Goal: Task Accomplishment & Management: Complete application form

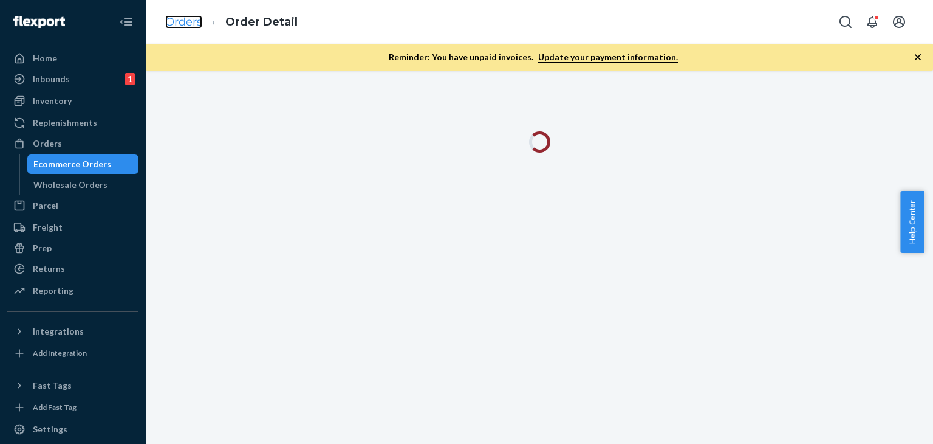
click at [175, 19] on link "Orders" at bounding box center [183, 21] width 37 height 13
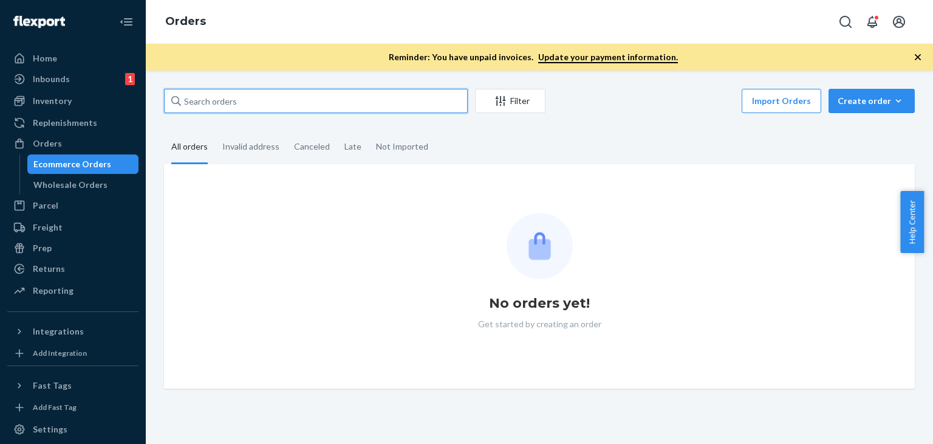
click at [238, 100] on input "text" at bounding box center [316, 101] width 304 height 24
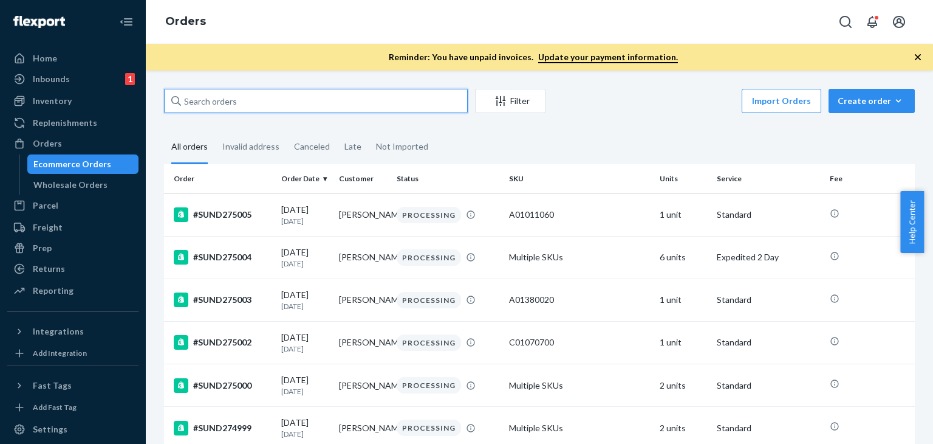
paste input "#SUND273059"
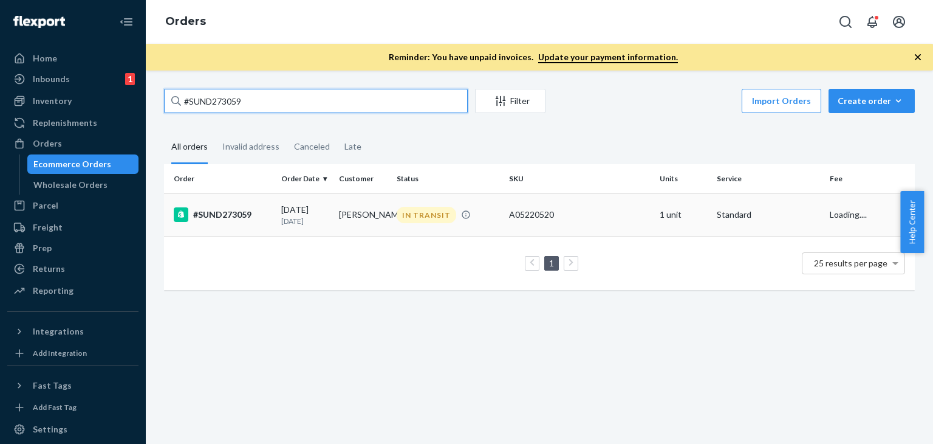
type input "#SUND273059"
click at [290, 217] on p "[DATE]" at bounding box center [305, 221] width 48 height 10
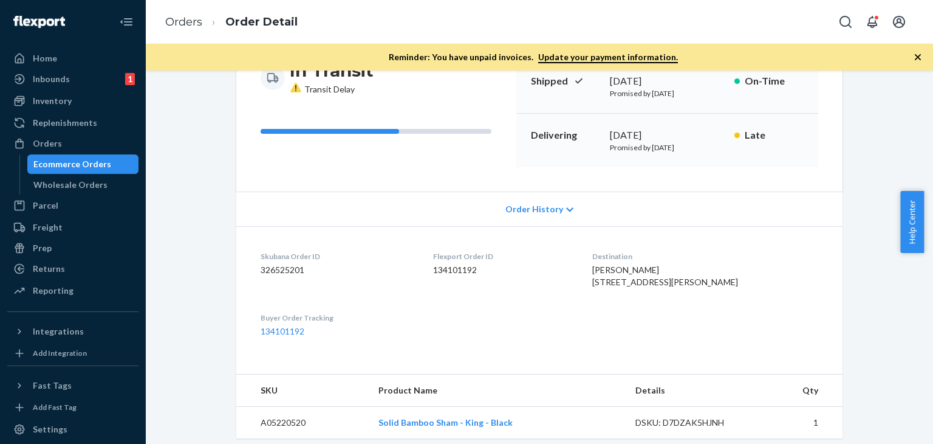
scroll to position [304, 0]
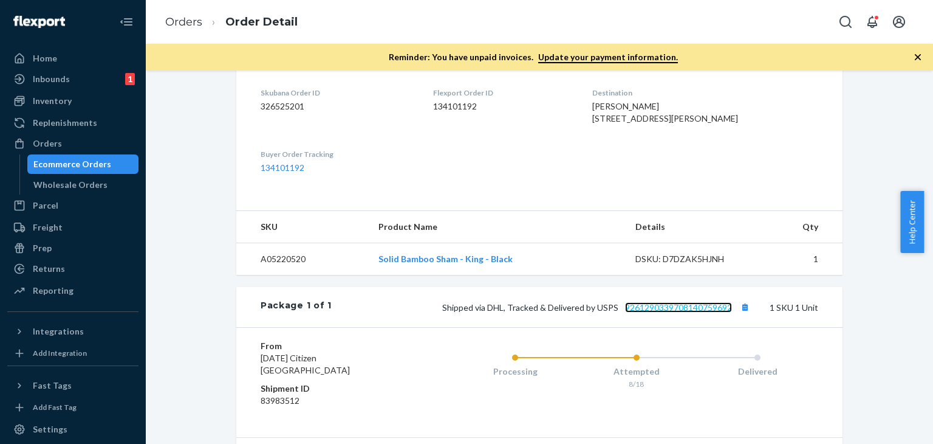
click at [709, 312] on link "9261290339708140759692" at bounding box center [678, 307] width 107 height 10
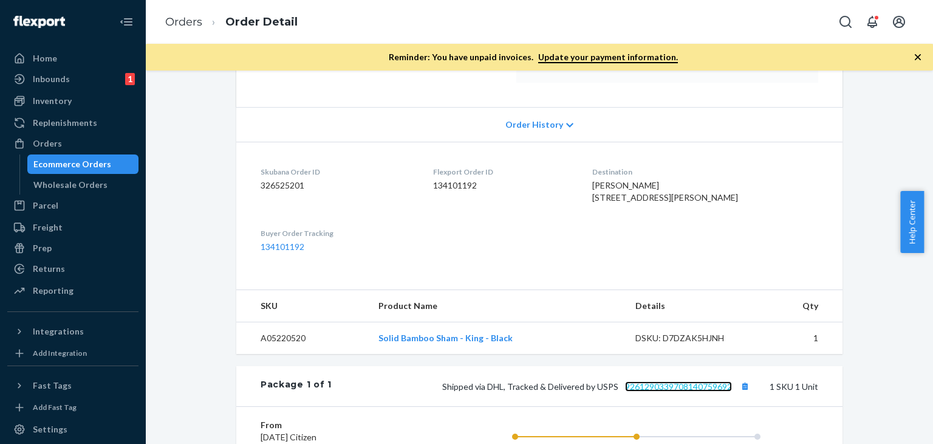
scroll to position [122, 0]
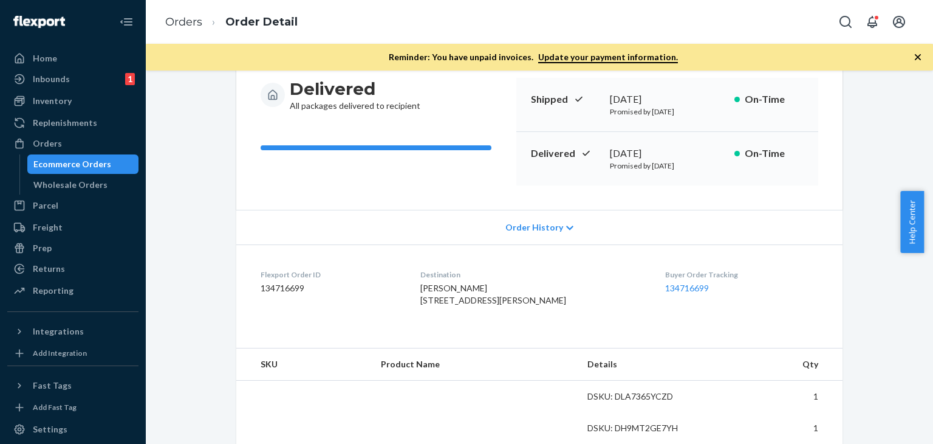
scroll to position [365, 0]
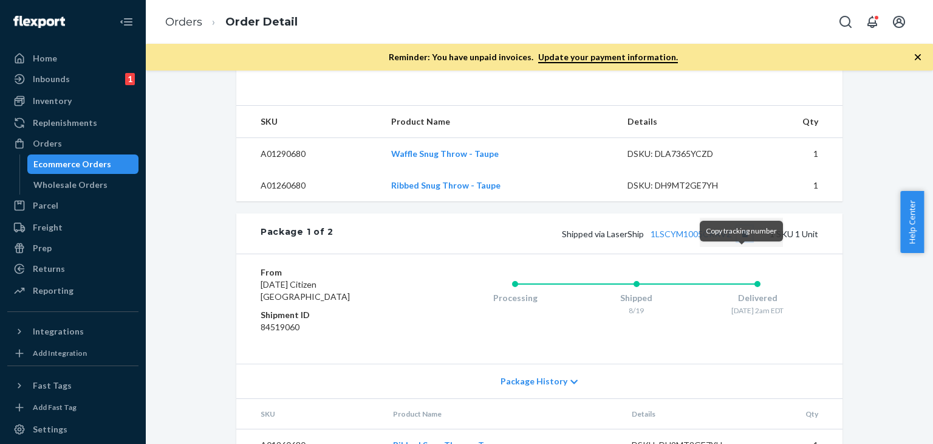
click at [742, 241] on button "Copy tracking number" at bounding box center [745, 233] width 16 height 16
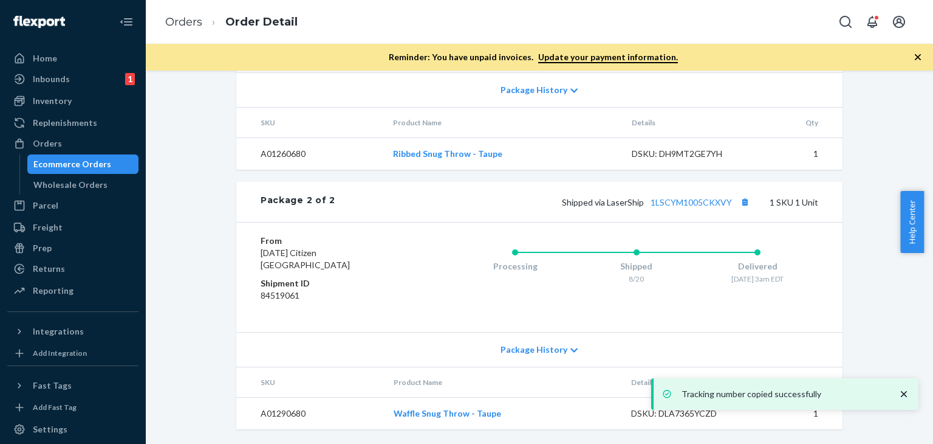
scroll to position [678, 0]
click at [423, 266] on div "Processing Shipped 8/20 Delivered [DATE] 3am EDT" at bounding box center [612, 277] width 413 height 85
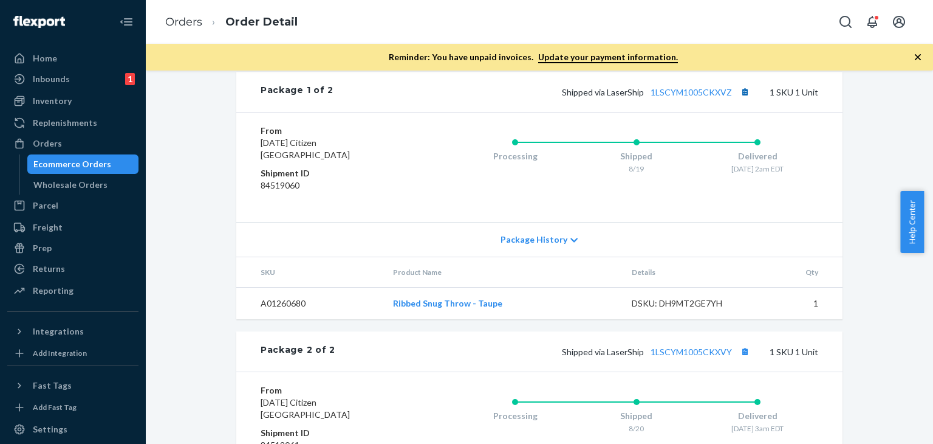
scroll to position [435, 0]
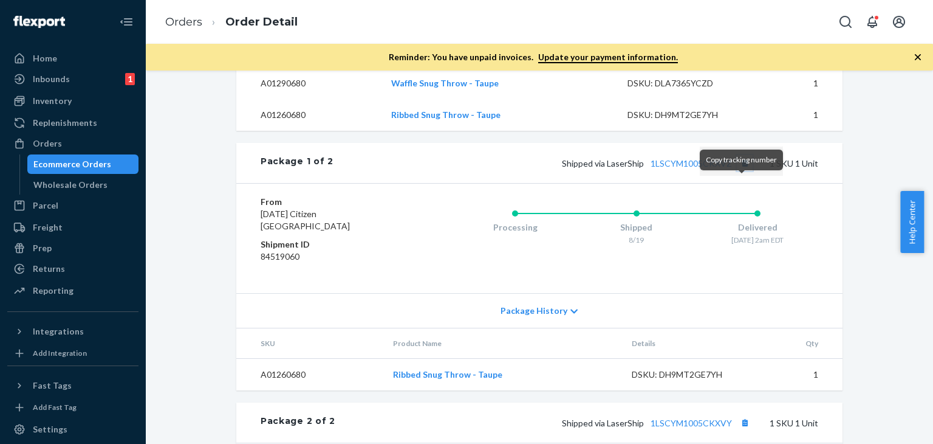
click at [744, 171] on button "Copy tracking number" at bounding box center [745, 163] width 16 height 16
click at [739, 171] on button "Copy tracking number" at bounding box center [745, 163] width 16 height 16
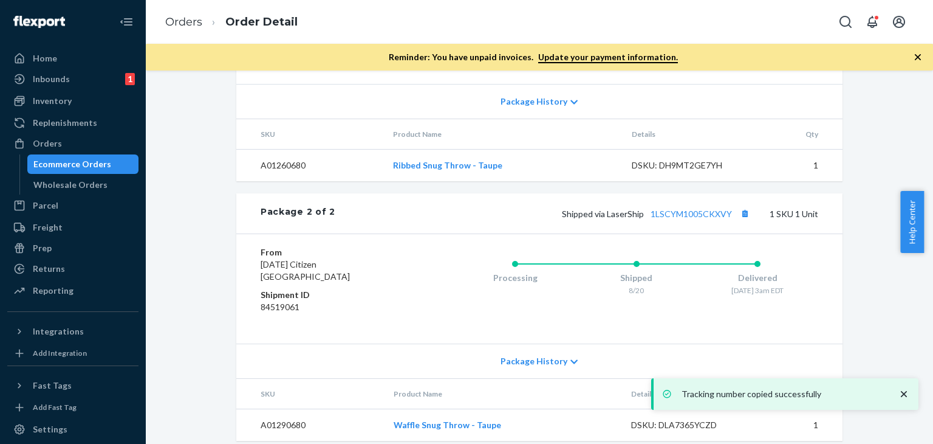
scroll to position [678, 0]
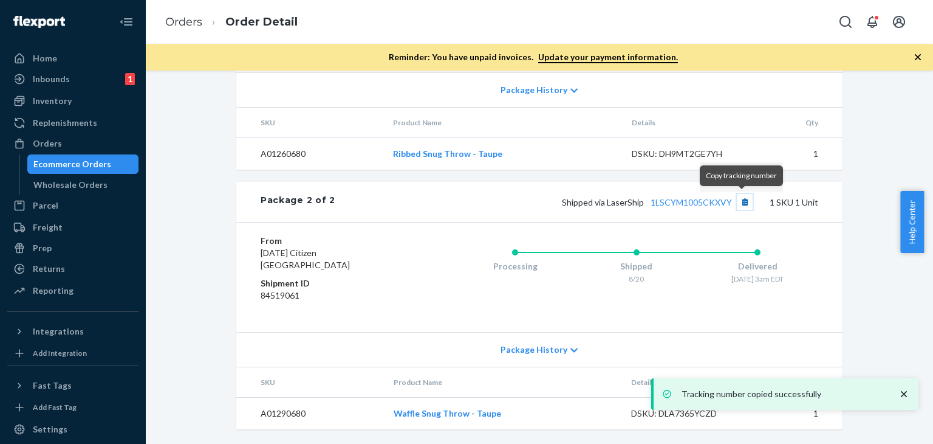
click at [741, 199] on button "Copy tracking number" at bounding box center [745, 202] width 16 height 16
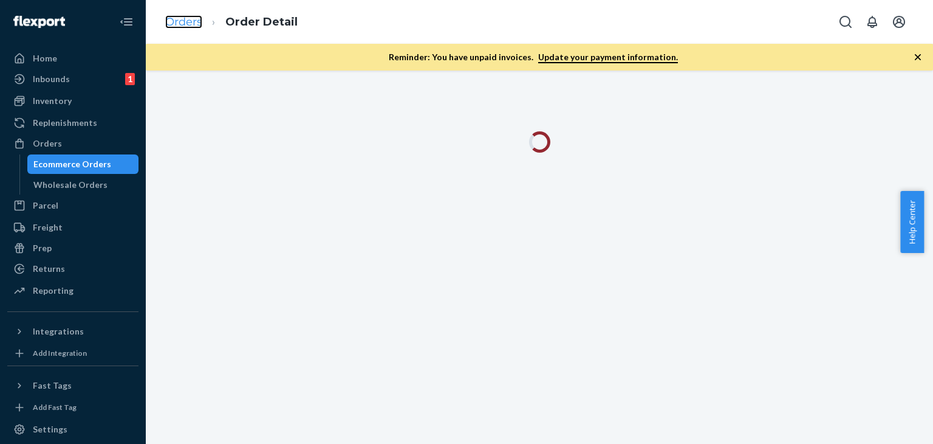
click at [189, 22] on link "Orders" at bounding box center [183, 21] width 37 height 13
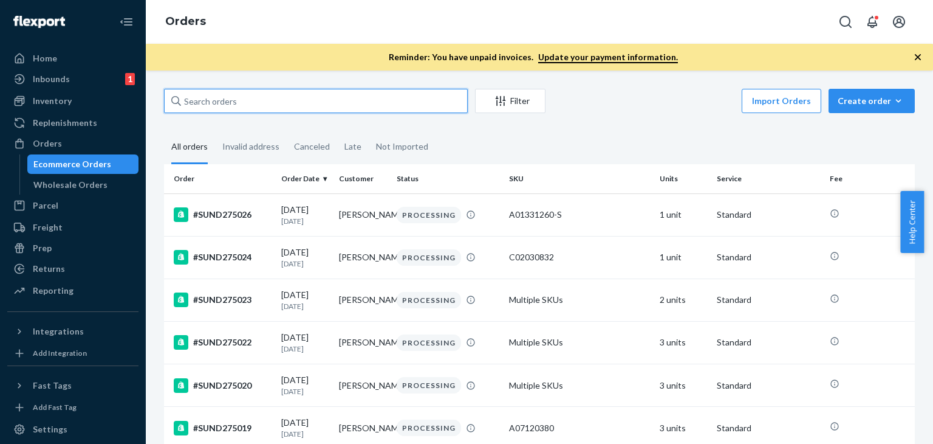
paste input "#SUND274111"
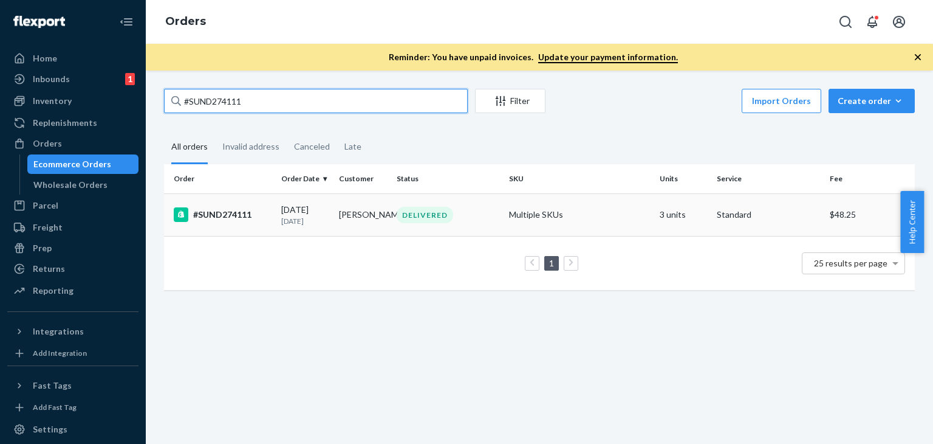
type input "#SUND274111"
click at [335, 216] on td "Nicole Giles" at bounding box center [363, 214] width 58 height 43
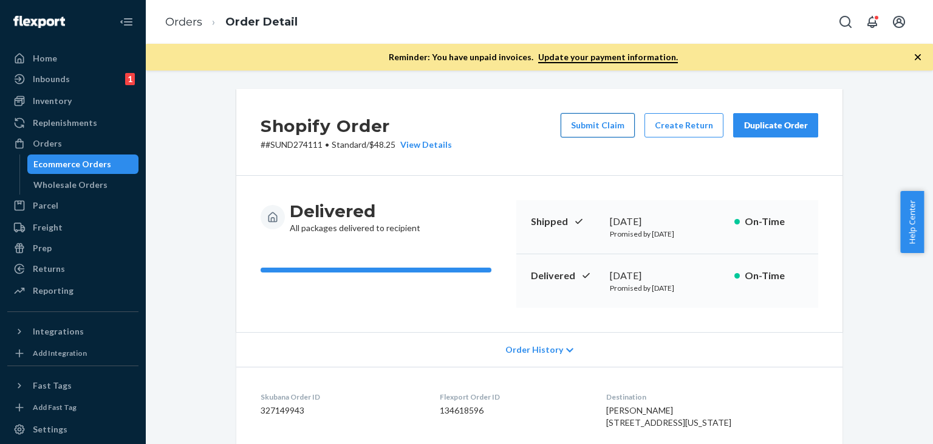
click at [604, 128] on button "Submit Claim" at bounding box center [598, 125] width 74 height 24
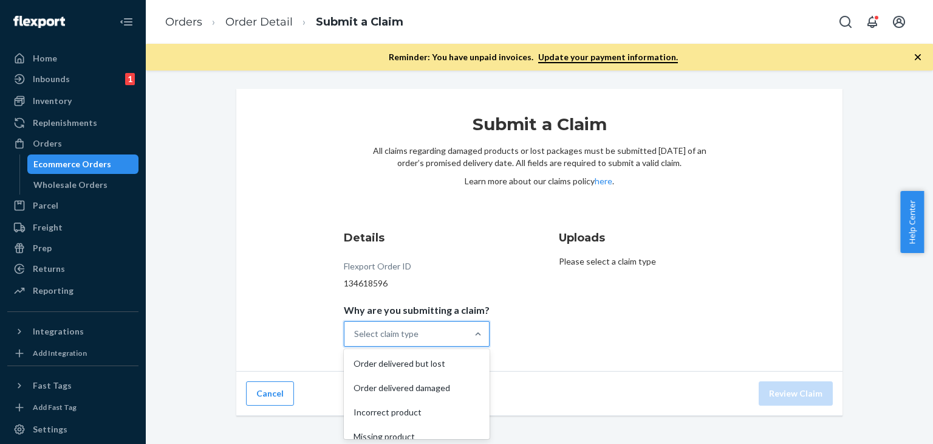
click at [442, 329] on div "Select claim type" at bounding box center [406, 333] width 123 height 24
click at [355, 329] on input "Why are you submitting a claim? option Order delivered but lost focused, 1 of 4…" at bounding box center [354, 334] width 1 height 12
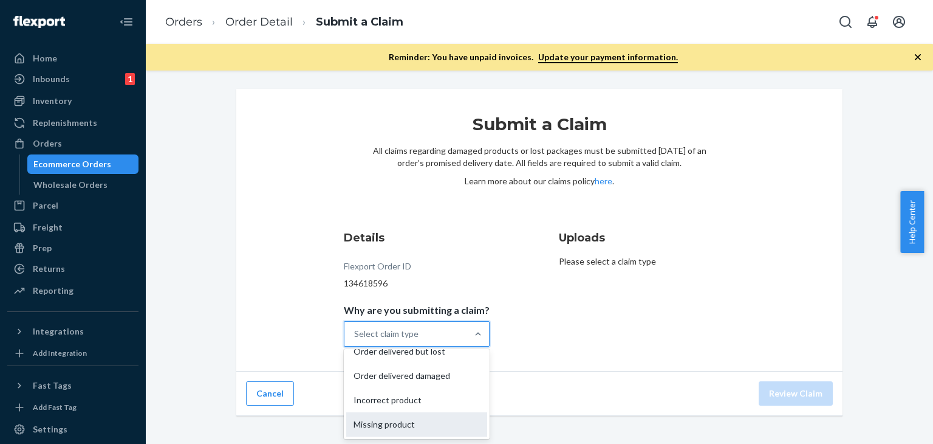
click at [412, 425] on div "Missing product" at bounding box center [416, 424] width 141 height 24
click at [355, 340] on input "Why are you submitting a claim? option Missing product focused, 4 of 4. 4 resul…" at bounding box center [354, 334] width 1 height 12
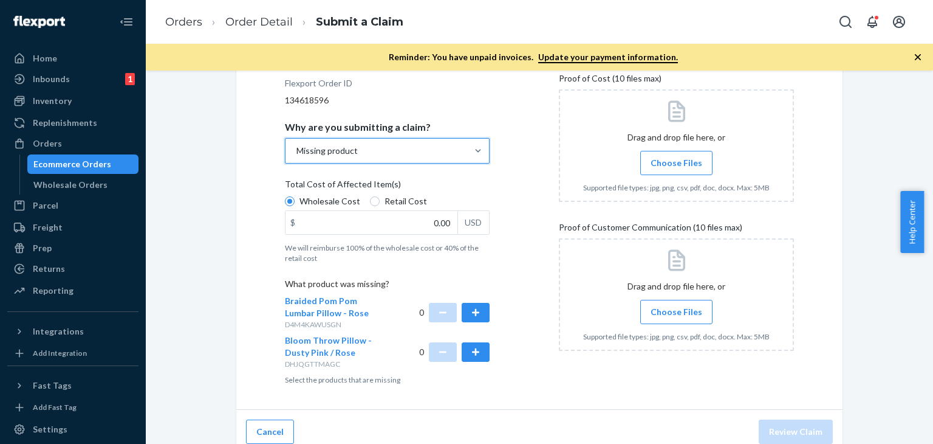
scroll to position [193, 0]
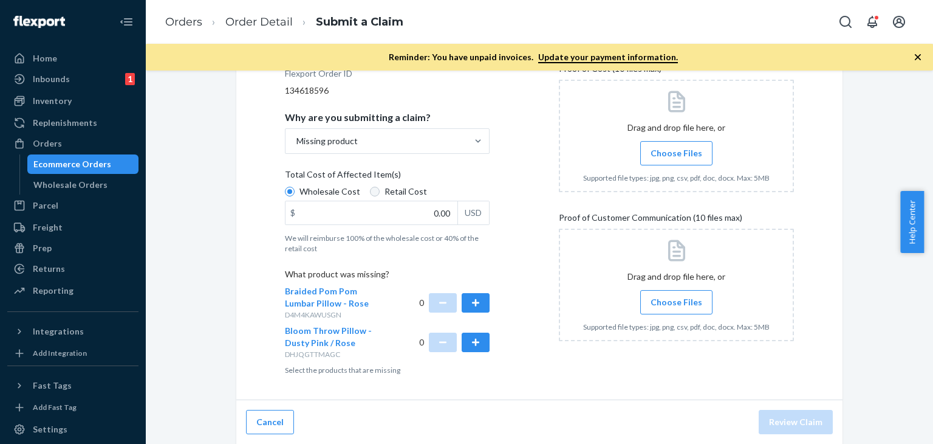
click at [370, 185] on label "Retail Cost" at bounding box center [398, 191] width 57 height 12
click at [370, 187] on input "Retail Cost" at bounding box center [375, 192] width 10 height 10
radio input "true"
radio input "false"
click at [473, 341] on button "button" at bounding box center [476, 341] width 28 height 19
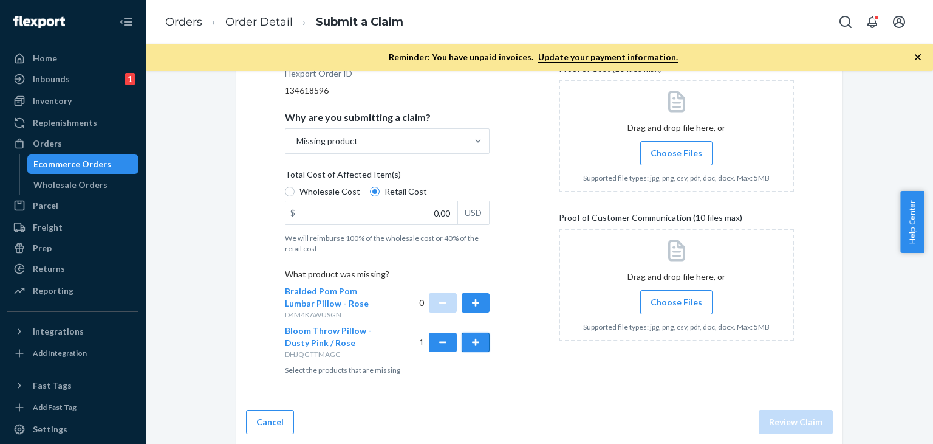
click at [473, 341] on button "button" at bounding box center [476, 341] width 28 height 19
drag, startPoint x: 433, startPoint y: 219, endPoint x: 474, endPoint y: 215, distance: 40.9
click at [472, 216] on div "$ 0.00 USD" at bounding box center [387, 213] width 205 height 24
type input "98.00"
click at [681, 161] on label "Choose Files" at bounding box center [676, 153] width 72 height 24
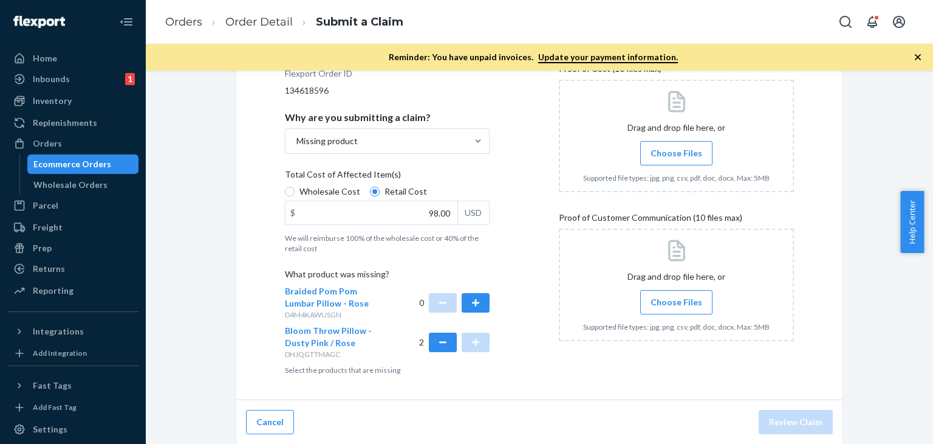
click at [677, 160] on input "Choose Files" at bounding box center [676, 152] width 1 height 13
click at [685, 300] on span "Choose Files" at bounding box center [677, 302] width 52 height 12
click at [677, 300] on input "Choose Files" at bounding box center [676, 301] width 1 height 13
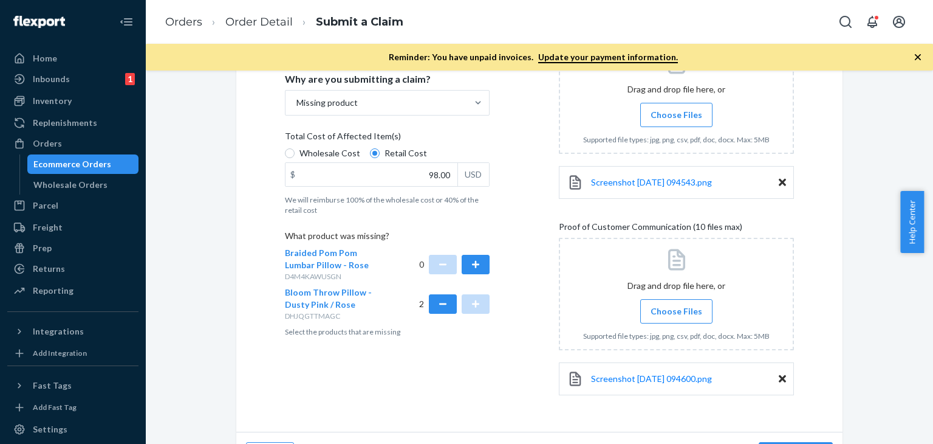
scroll to position [263, 0]
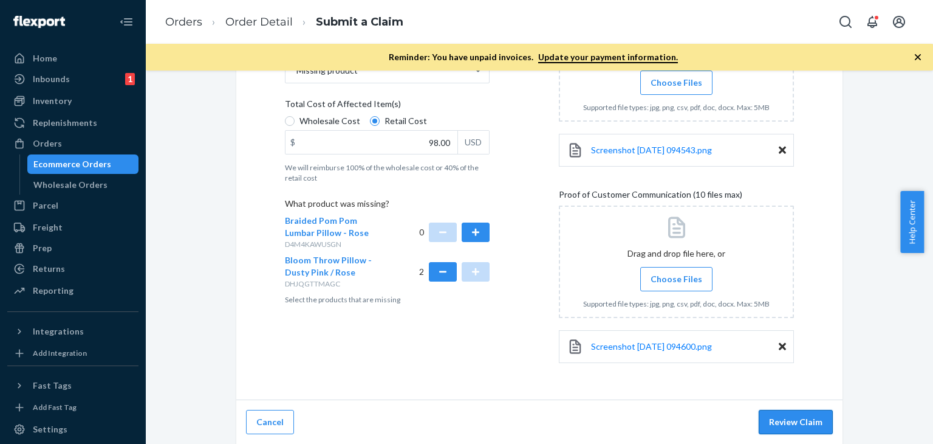
click at [794, 417] on button "Review Claim" at bounding box center [796, 422] width 74 height 24
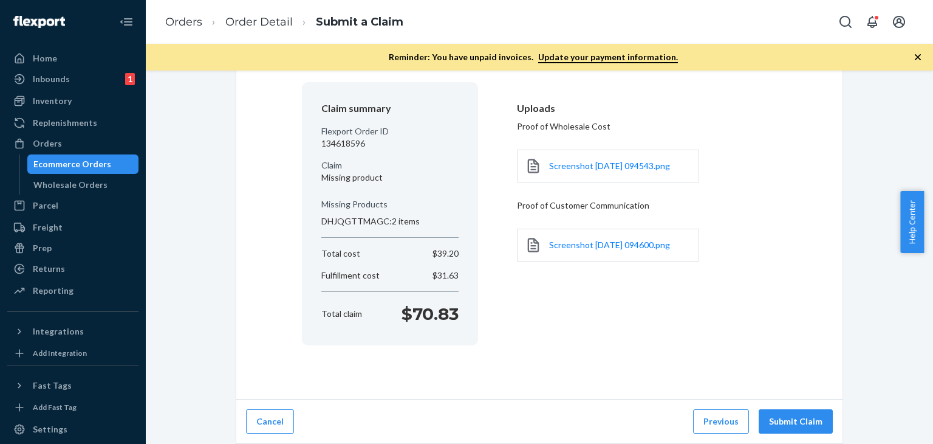
scroll to position [91, 0]
click at [789, 416] on button "Submit Claim" at bounding box center [796, 422] width 74 height 24
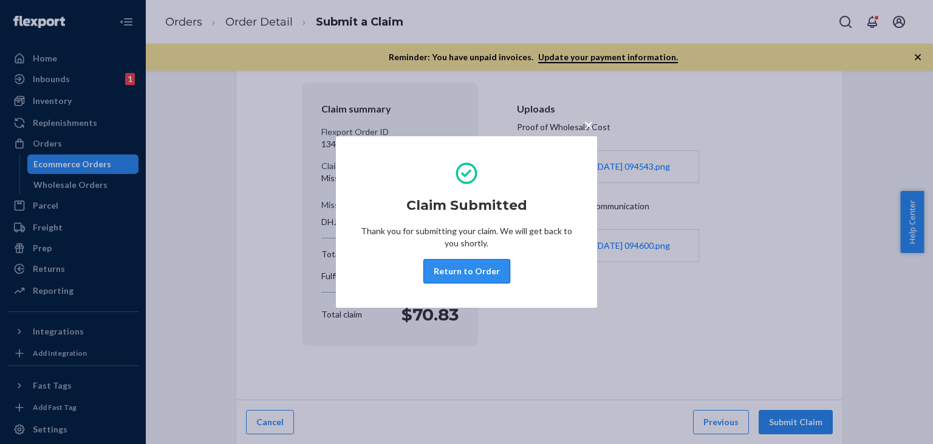
click at [450, 272] on button "Return to Order" at bounding box center [467, 271] width 87 height 24
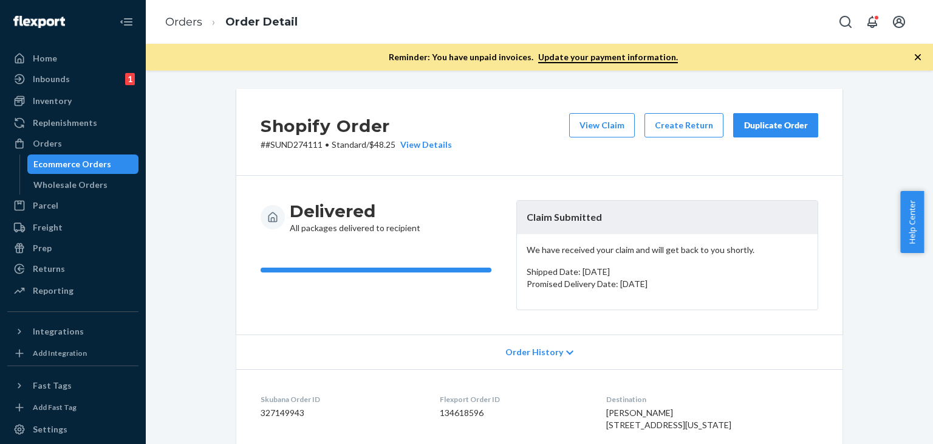
click at [181, 19] on link "Orders" at bounding box center [183, 21] width 37 height 13
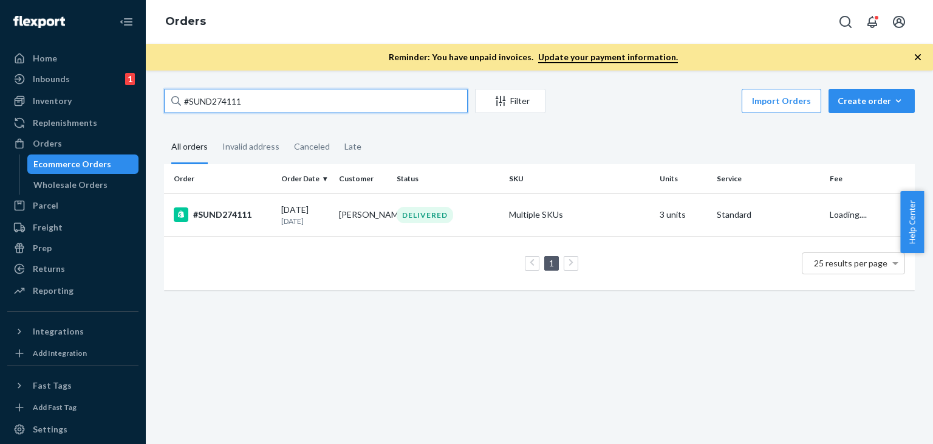
drag, startPoint x: 234, startPoint y: 103, endPoint x: 168, endPoint y: 102, distance: 66.2
click at [168, 102] on input "#SUND274111" at bounding box center [316, 101] width 304 height 24
paste input "3534"
type input "#SUND273534"
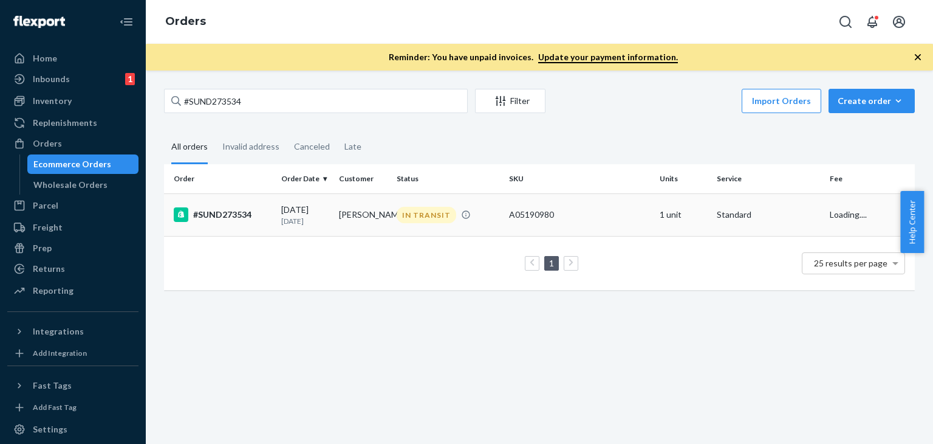
click at [287, 207] on div "08/13/2025 12 days ago" at bounding box center [305, 215] width 48 height 22
